Goal: Transaction & Acquisition: Subscribe to service/newsletter

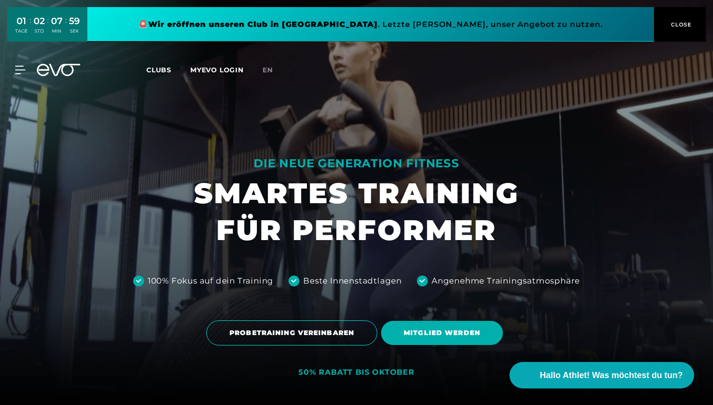
click at [217, 75] on div "Clubs MYEVO LOGIN" at bounding box center [204, 70] width 116 height 11
click at [217, 73] on link "MYEVO LOGIN" at bounding box center [216, 70] width 53 height 8
click at [162, 70] on span "Clubs" at bounding box center [158, 70] width 25 height 8
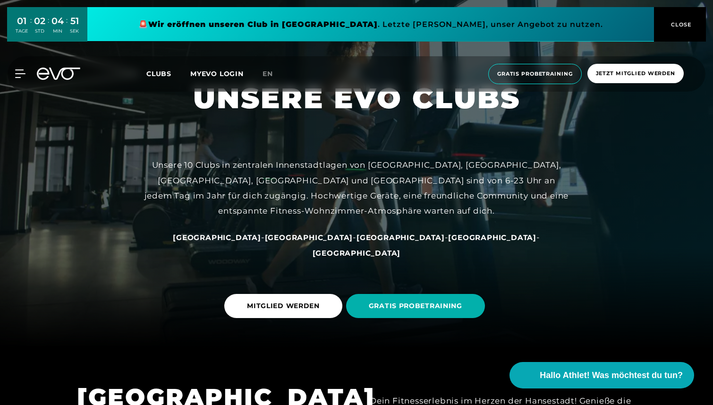
scroll to position [59, 0]
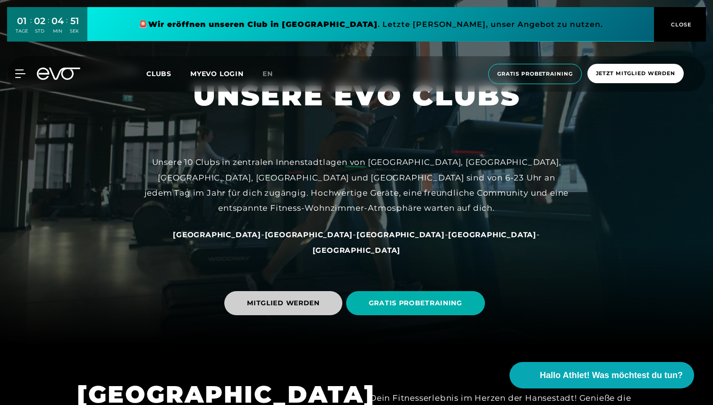
click at [294, 302] on span "MITGLIED WERDEN" at bounding box center [283, 303] width 73 height 10
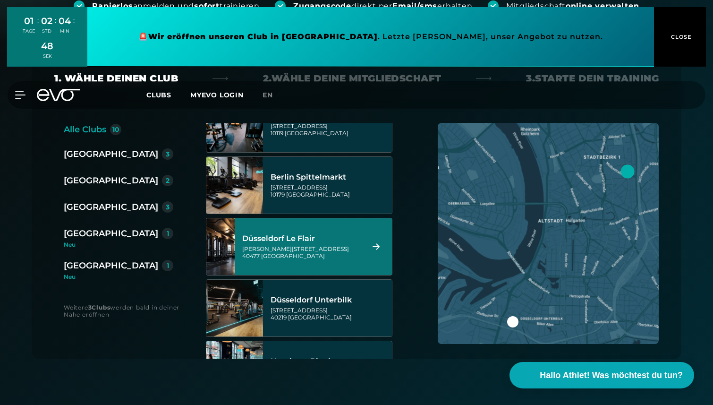
scroll to position [90, 0]
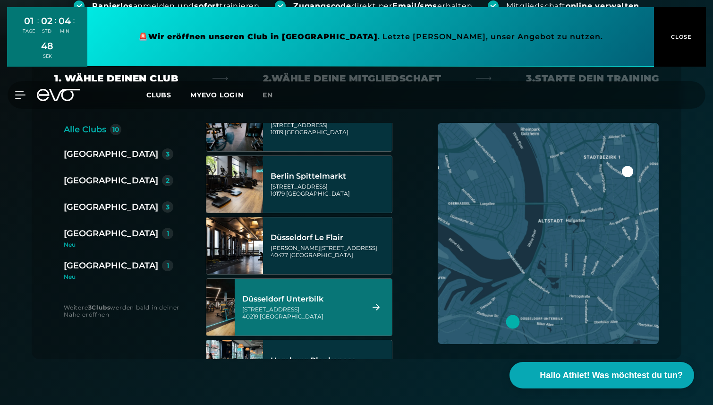
click at [297, 311] on div "[STREET_ADDRESS]" at bounding box center [301, 313] width 119 height 14
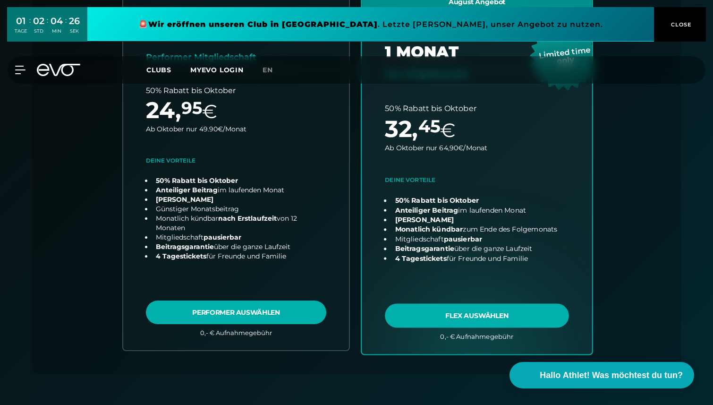
scroll to position [308, 0]
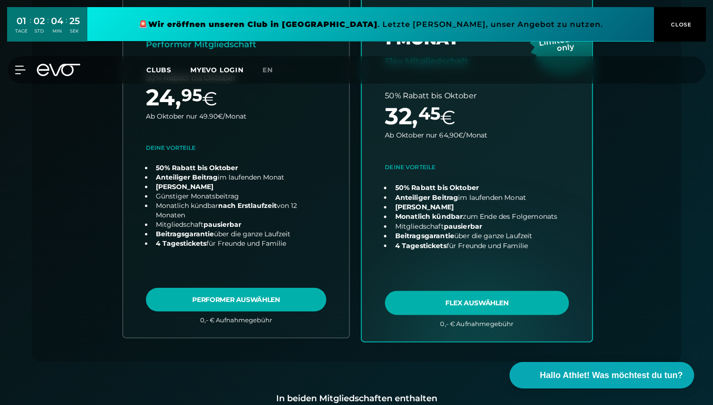
click at [478, 304] on link "choose plan" at bounding box center [477, 160] width 230 height 362
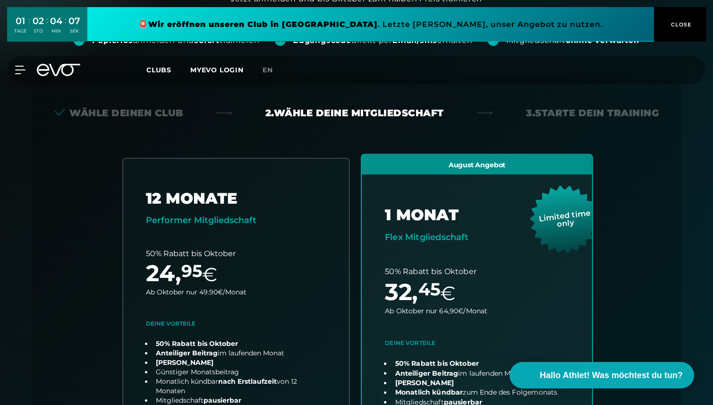
scroll to position [0, 0]
